Goal: Task Accomplishment & Management: Manage account settings

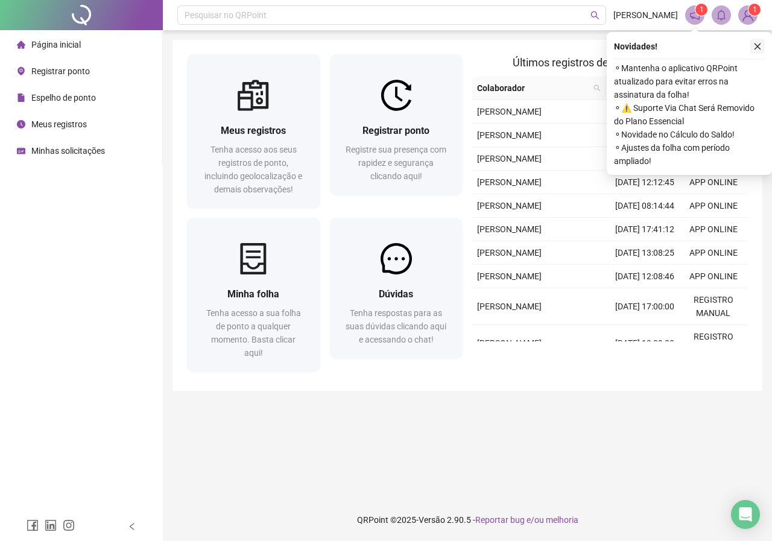
click at [757, 48] on icon "close" at bounding box center [758, 46] width 7 height 7
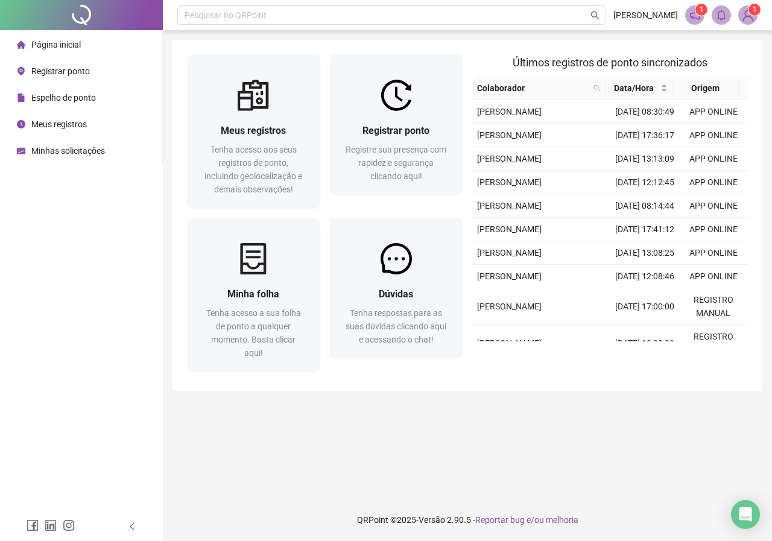
click at [692, 20] on icon "notification" at bounding box center [695, 15] width 11 height 11
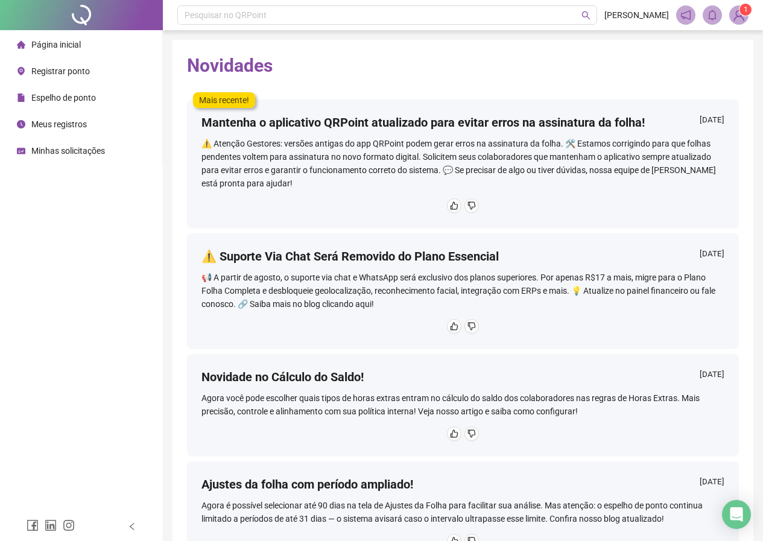
click at [743, 10] on sup "1" at bounding box center [746, 10] width 12 height 12
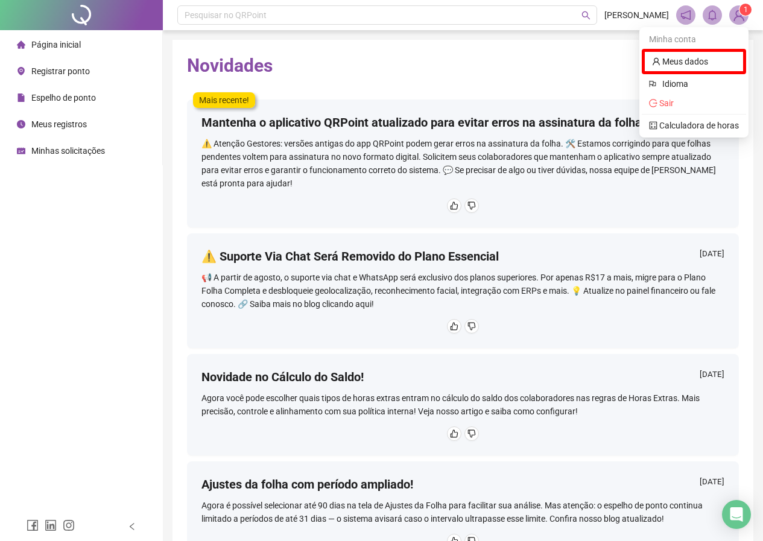
click at [745, 11] on span "1" at bounding box center [746, 9] width 4 height 8
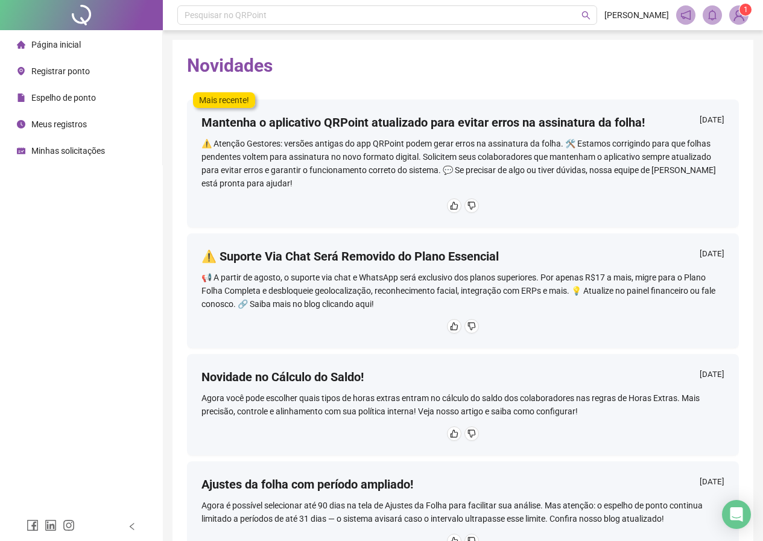
click at [745, 15] on span "1" at bounding box center [746, 10] width 4 height 12
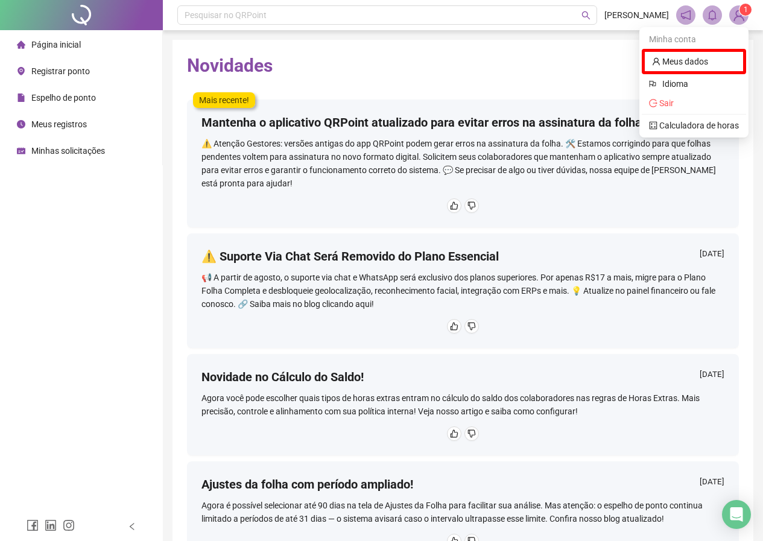
click at [80, 268] on div "Página inicial Registrar ponto Espelho de ponto Meus registros Minhas solicitaç…" at bounding box center [81, 256] width 163 height 512
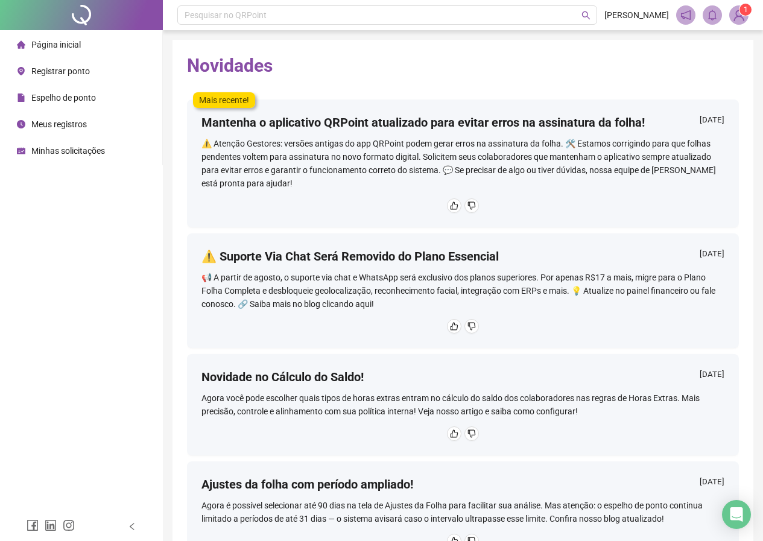
click at [74, 70] on span "Registrar ponto" at bounding box center [60, 71] width 59 height 10
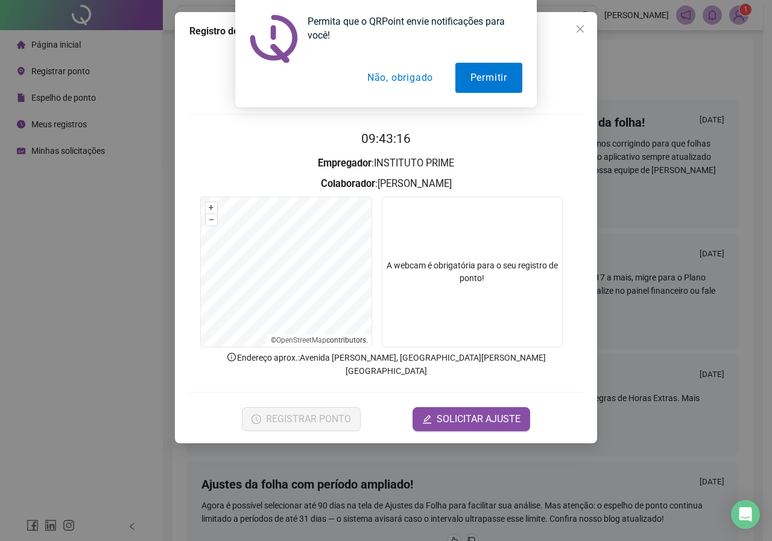
click at [376, 84] on button "Não, obrigado" at bounding box center [400, 78] width 96 height 30
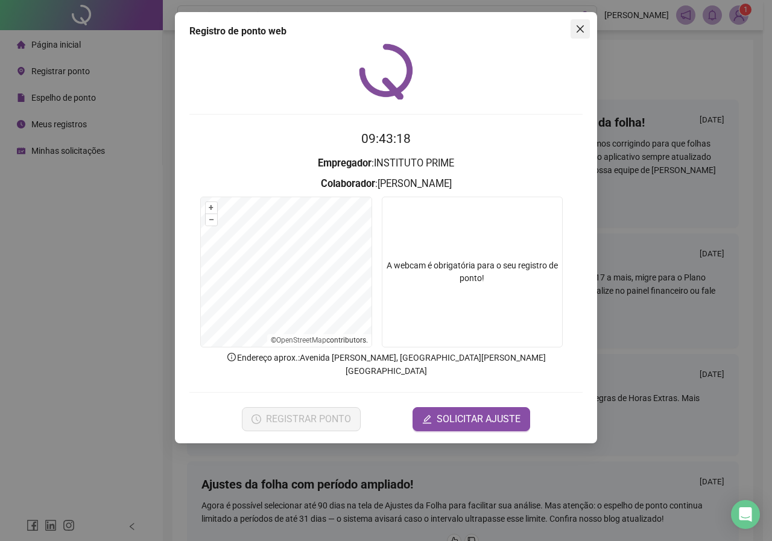
click at [576, 32] on icon "close" at bounding box center [581, 29] width 10 height 10
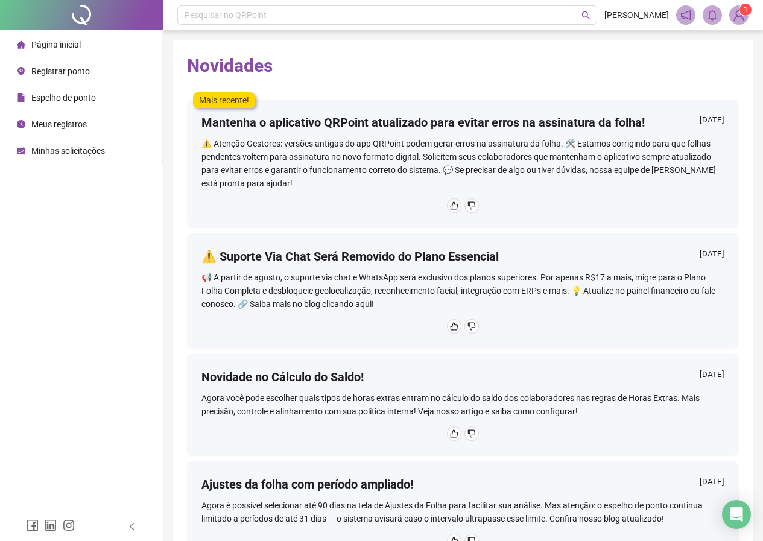
click at [63, 122] on span "Meus registros" at bounding box center [59, 124] width 56 height 10
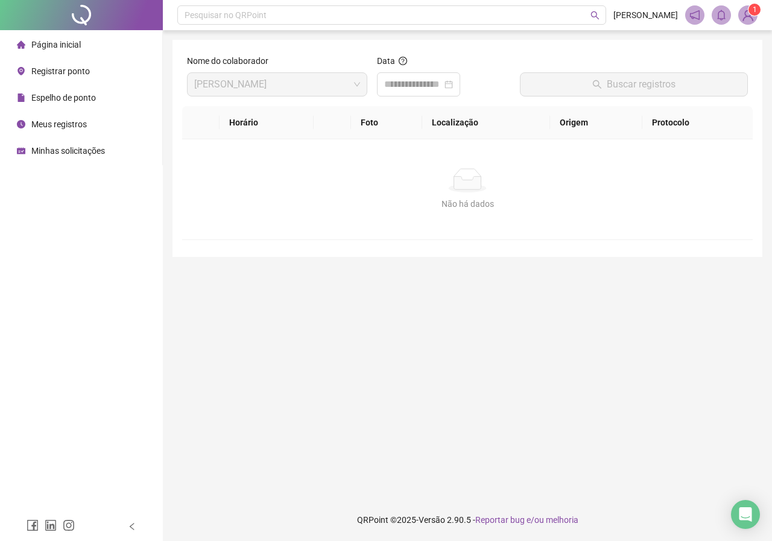
click at [309, 89] on span "[PERSON_NAME]" at bounding box center [277, 84] width 166 height 23
click at [401, 84] on input at bounding box center [413, 84] width 58 height 14
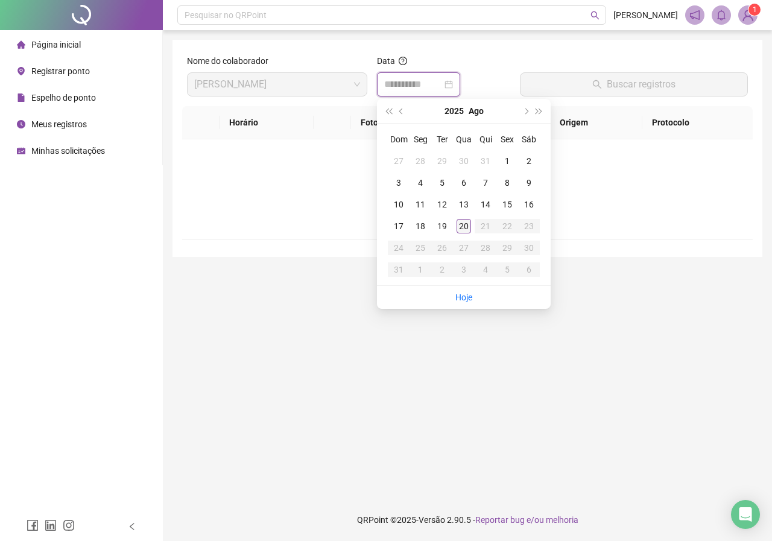
type input "**********"
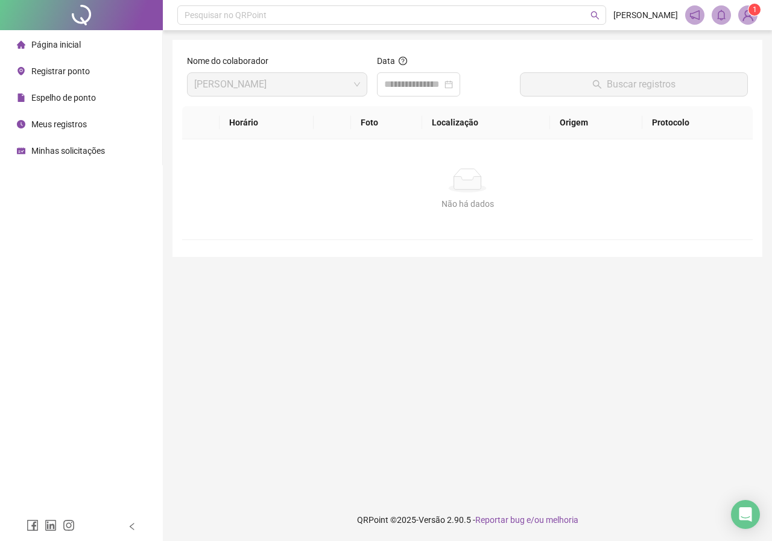
click at [304, 199] on div "Não há dados" at bounding box center [468, 203] width 542 height 13
click at [427, 87] on input at bounding box center [413, 84] width 58 height 14
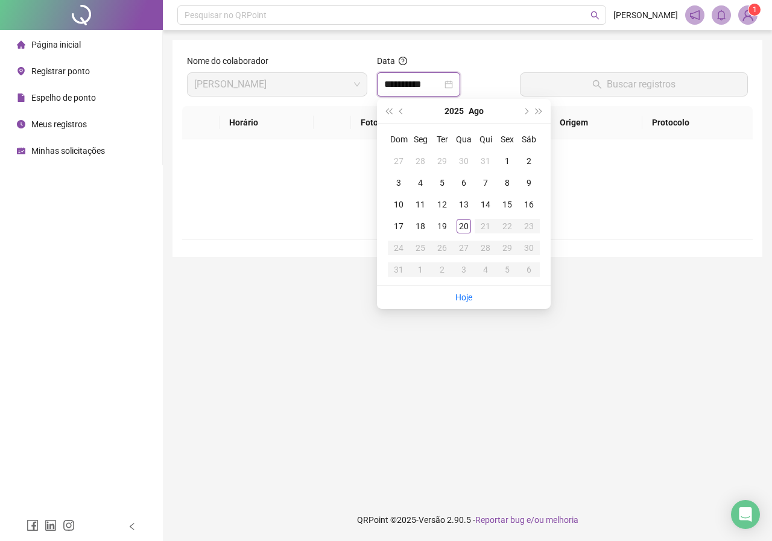
type input "**********"
click at [441, 223] on div "19" at bounding box center [442, 226] width 14 height 14
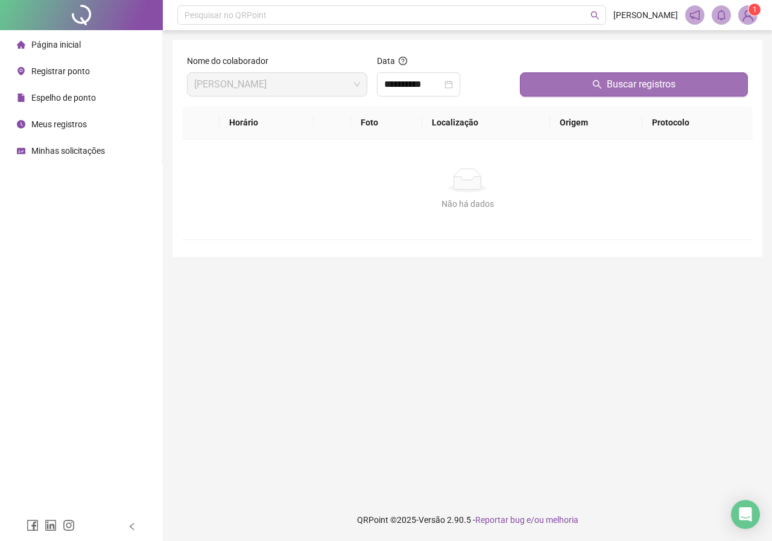
click at [629, 78] on span "Buscar registros" at bounding box center [641, 84] width 69 height 14
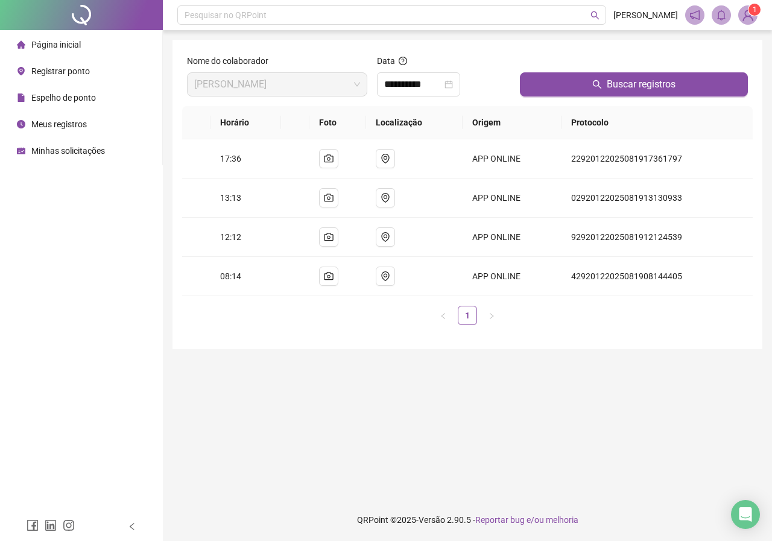
click at [55, 123] on span "Meus registros" at bounding box center [59, 124] width 56 height 10
click at [59, 101] on span "Espelho de ponto" at bounding box center [63, 98] width 65 height 10
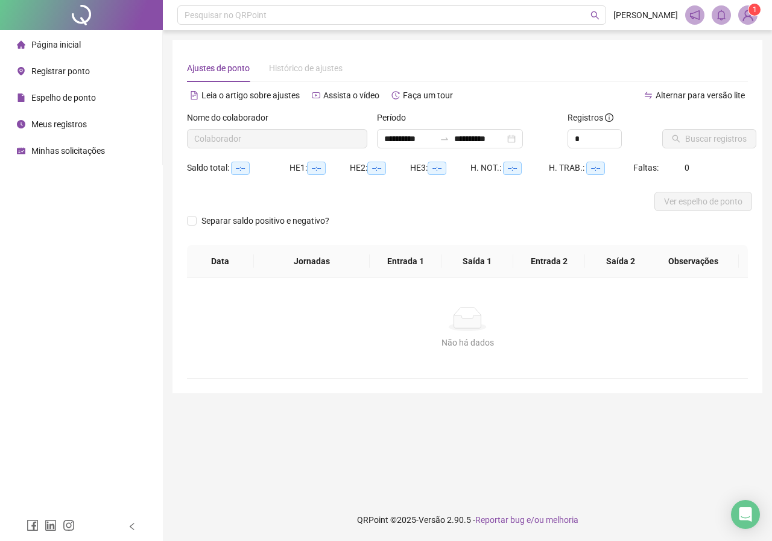
type input "**********"
click at [697, 142] on span "Buscar registros" at bounding box center [716, 138] width 62 height 13
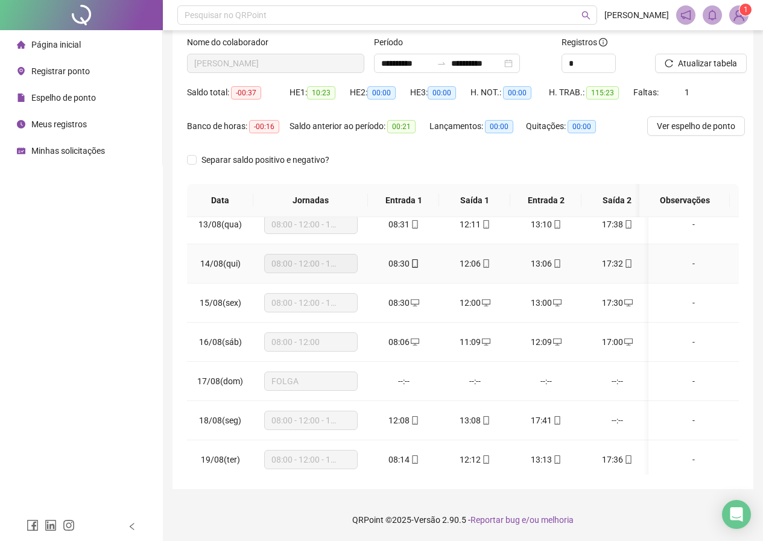
scroll to position [497, 0]
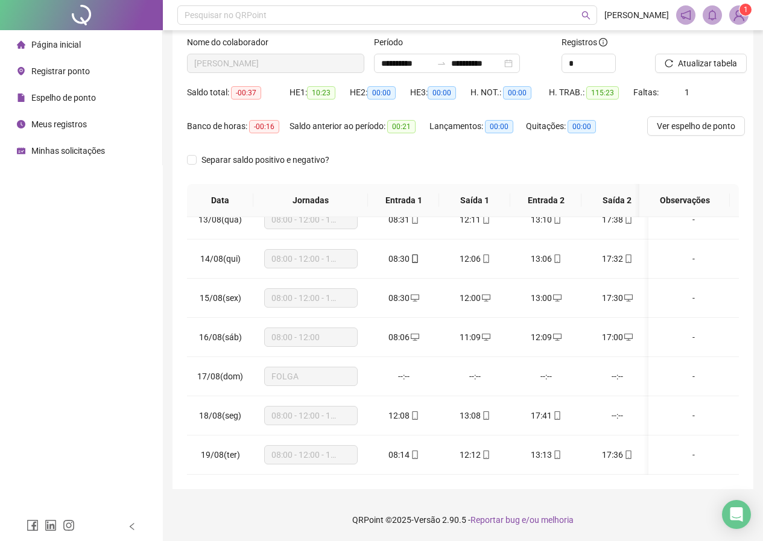
click at [64, 401] on div "Página inicial Registrar ponto Espelho de ponto Meus registros Minhas solicitaç…" at bounding box center [81, 256] width 163 height 512
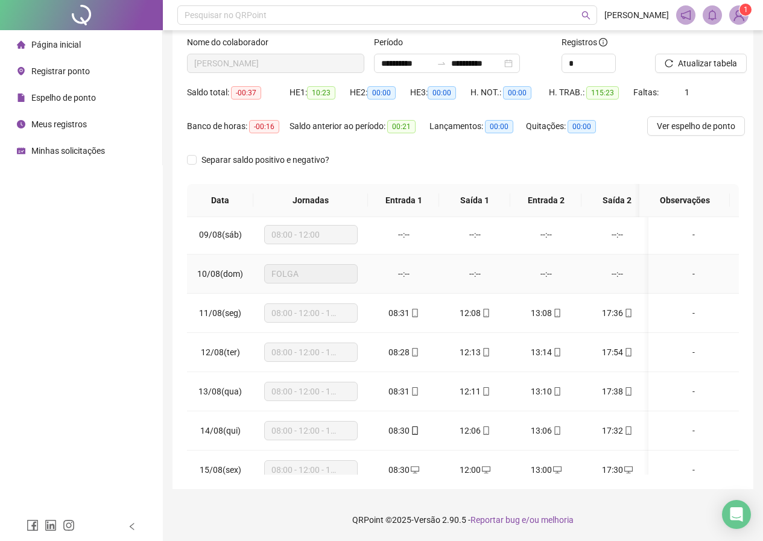
scroll to position [255, 0]
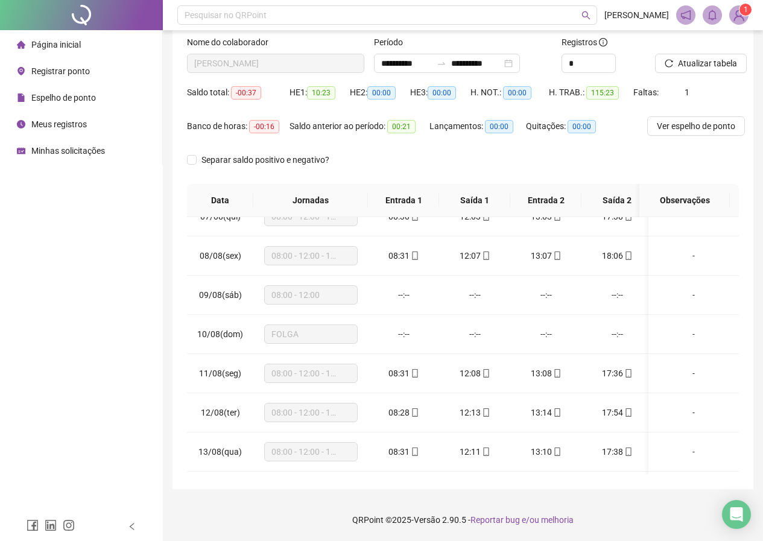
drag, startPoint x: 129, startPoint y: 303, endPoint x: 178, endPoint y: 307, distance: 49.6
click at [129, 303] on div "Página inicial Registrar ponto Espelho de ponto Meus registros Minhas solicitaç…" at bounding box center [81, 256] width 163 height 512
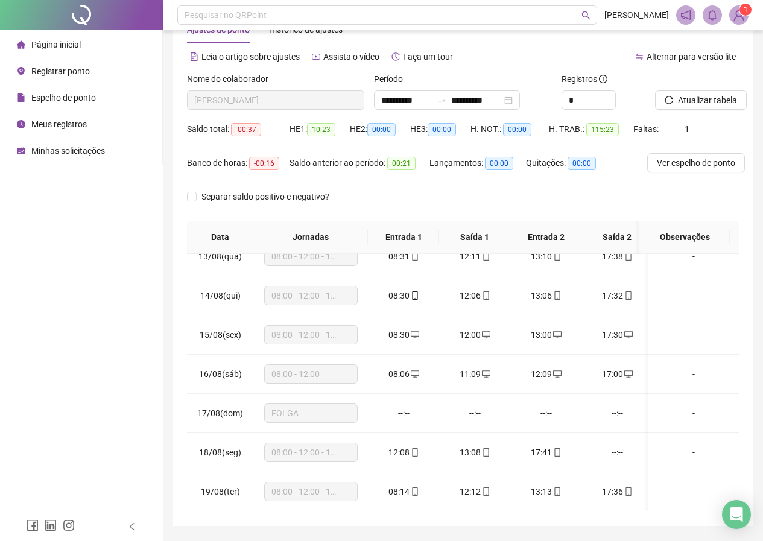
scroll to position [0, 0]
